Goal: Transaction & Acquisition: Purchase product/service

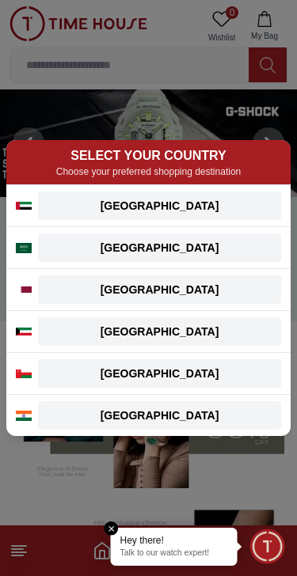
click at [99, 202] on div "[GEOGRAPHIC_DATA]" at bounding box center [159, 206] width 224 height 16
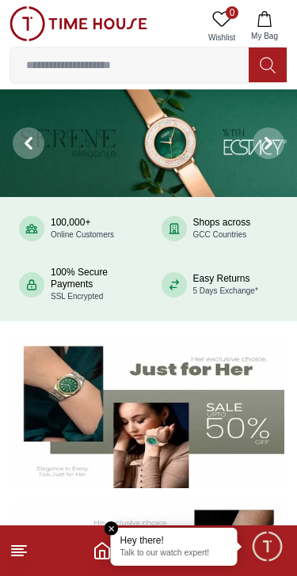
click at [80, 71] on input at bounding box center [129, 65] width 238 height 32
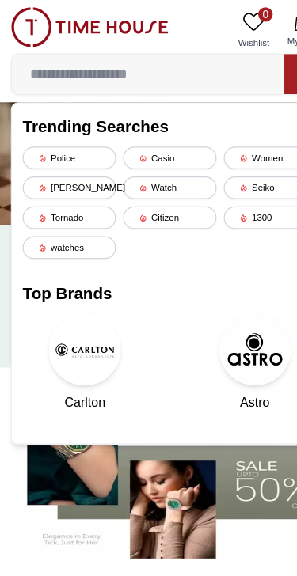
click at [40, 130] on div "Police" at bounding box center [61, 138] width 82 height 20
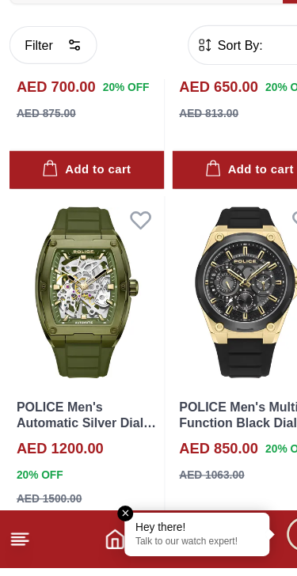
scroll to position [2785, 0]
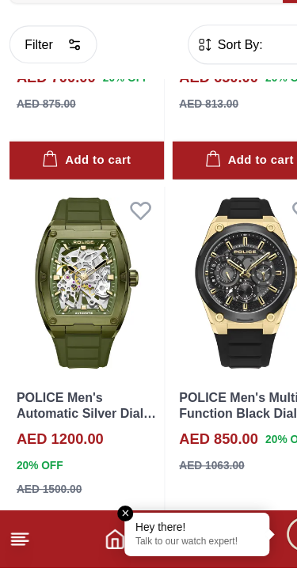
click at [53, 298] on img at bounding box center [76, 327] width 135 height 168
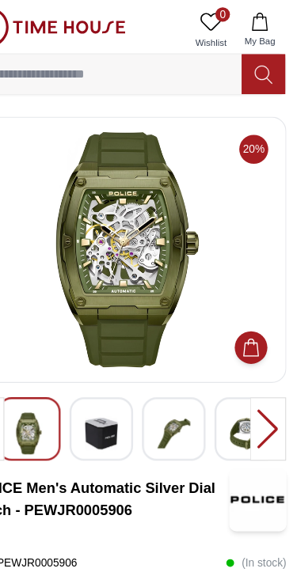
click at [112, 381] on img at bounding box center [126, 379] width 28 height 36
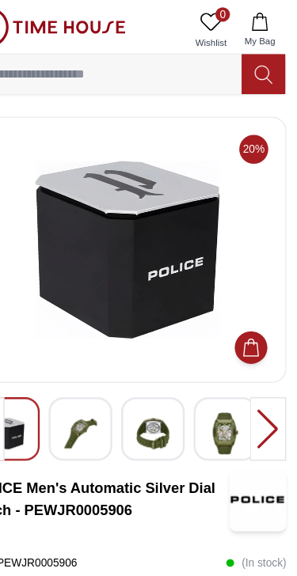
click at [157, 386] on img at bounding box center [171, 379] width 28 height 36
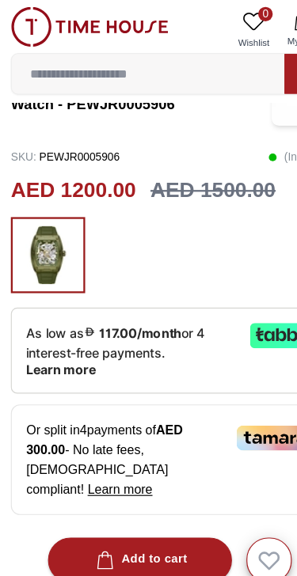
scroll to position [343, 0]
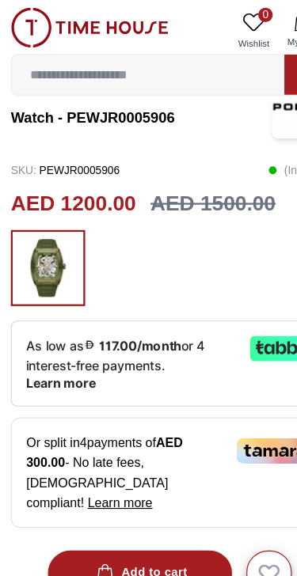
click at [104, 308] on p "As low as 117.00/month or 4 interest-free payments. Learn more" at bounding box center [114, 318] width 183 height 48
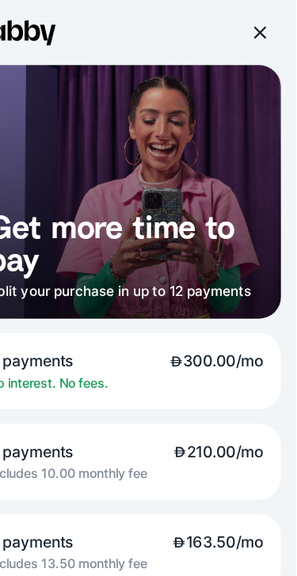
scroll to position [38, 0]
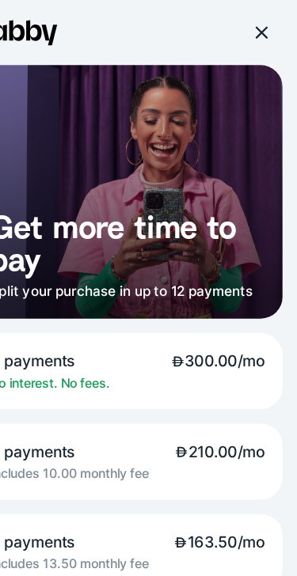
click at [258, 26] on div at bounding box center [265, 28] width 14 height 14
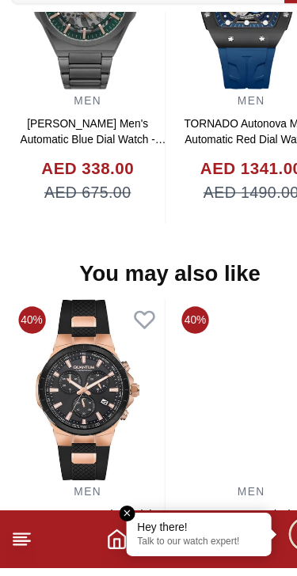
scroll to position [1388, 0]
